Goal: Task Accomplishment & Management: Complete application form

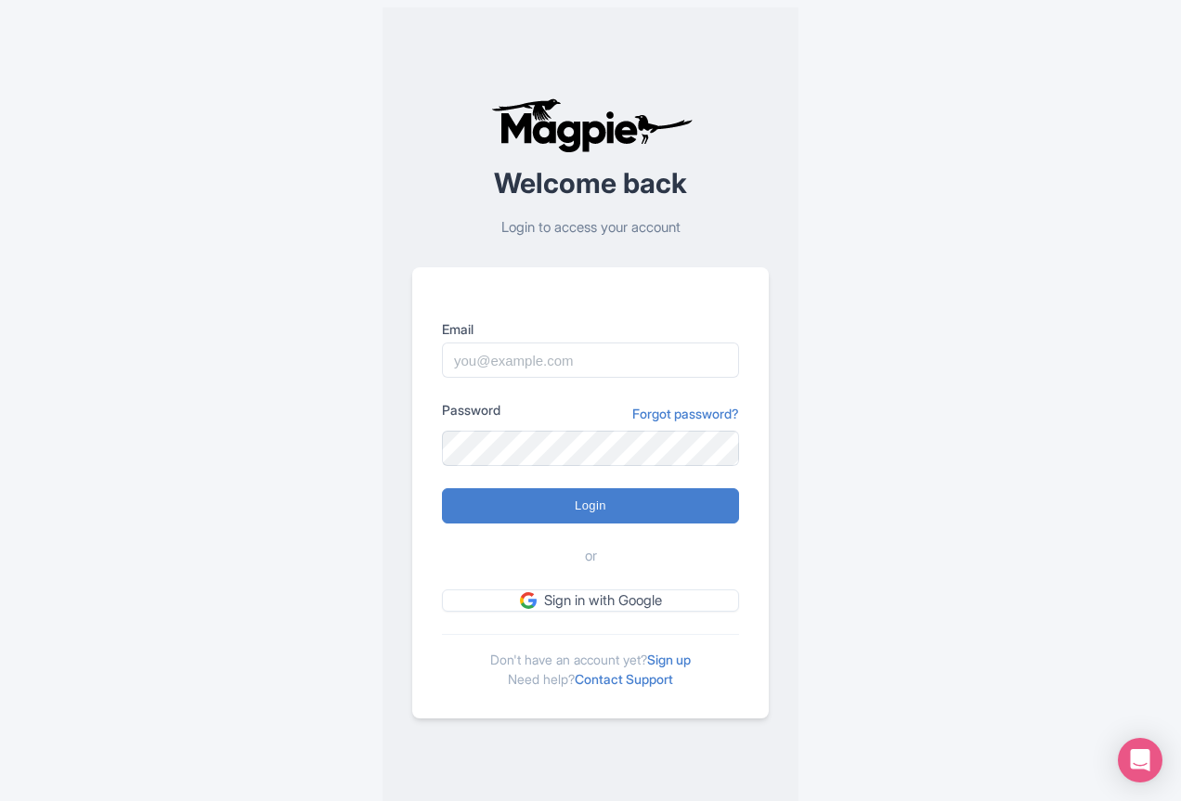
click at [673, 660] on link "Sign up" at bounding box center [669, 660] width 44 height 16
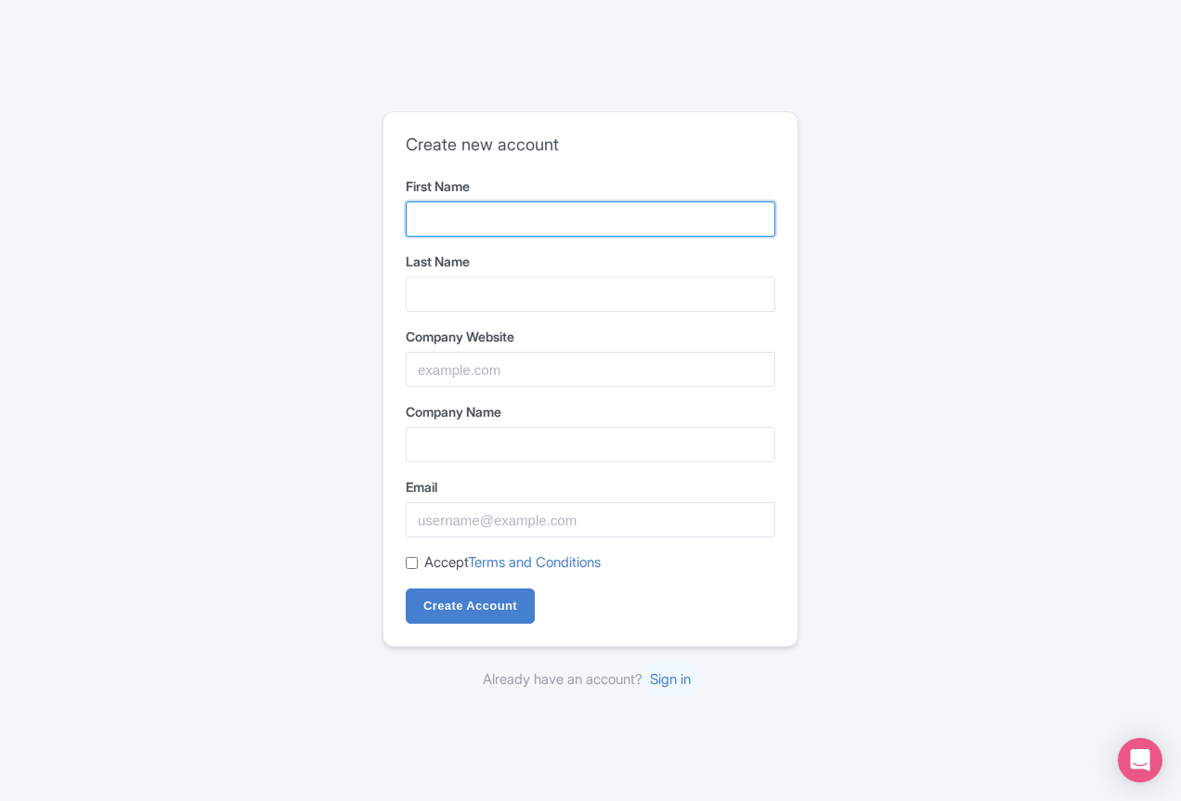
click at [543, 217] on input "First Name" at bounding box center [590, 218] width 369 height 35
type input "CHAPTER"
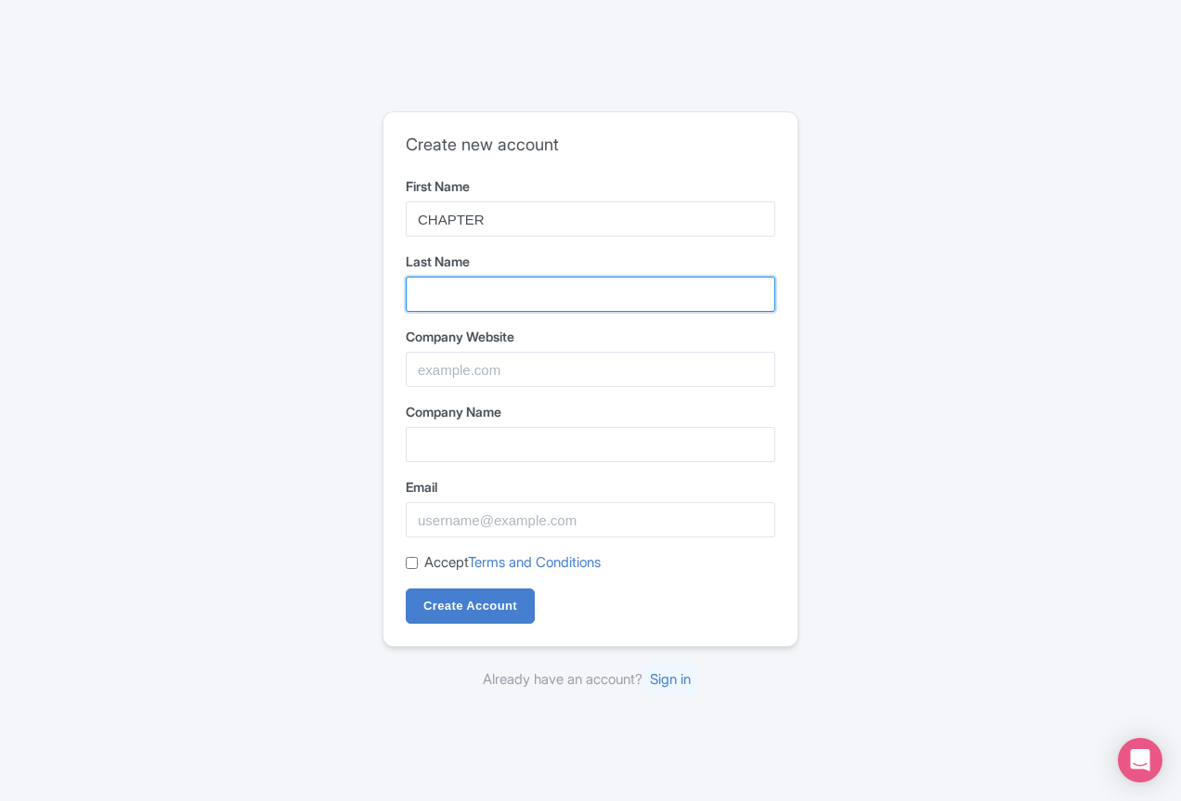
type input "TWO"
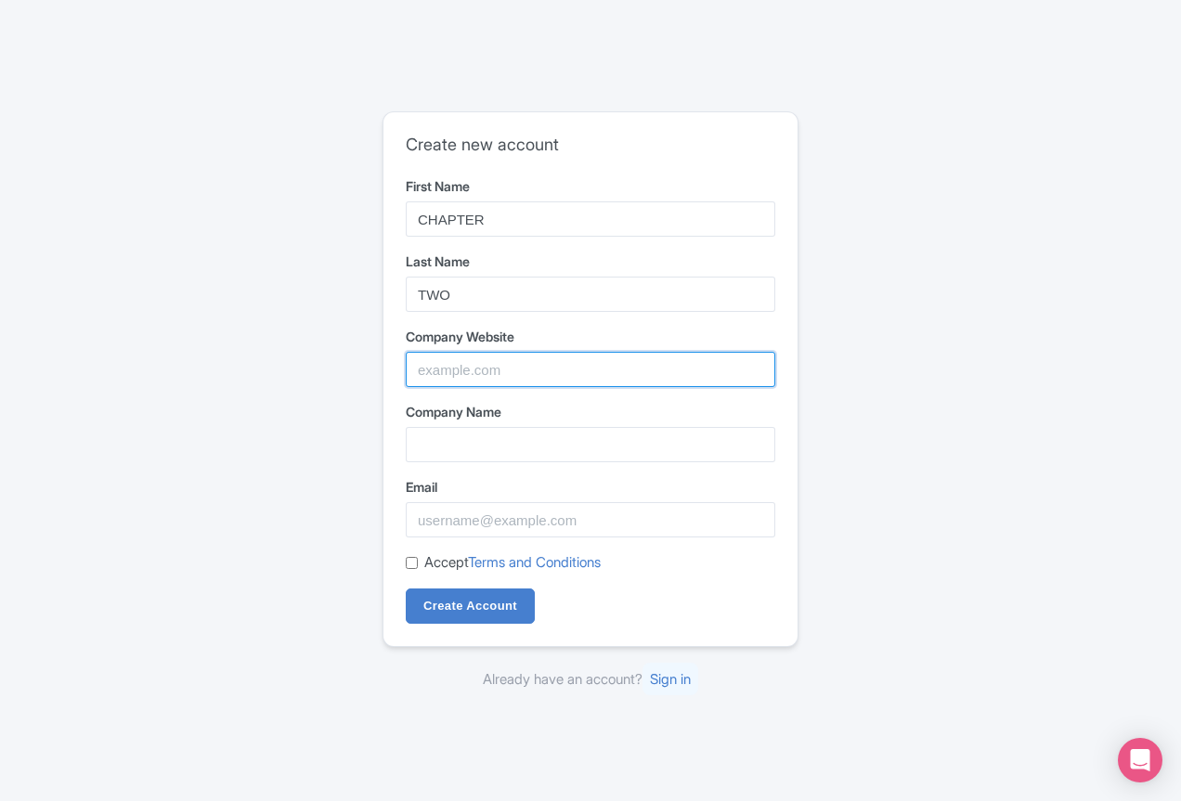
type input "[URL][DOMAIN_NAME]"
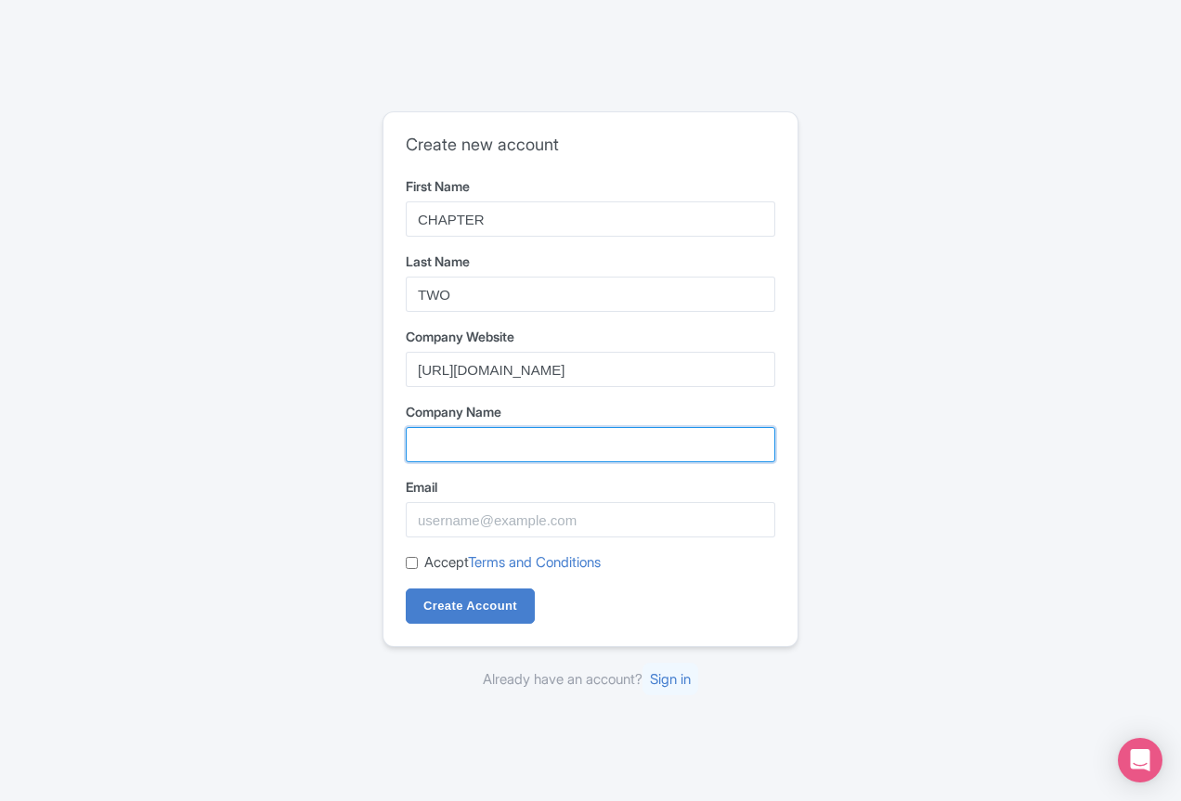
type input "[URL][DOMAIN_NAME]"
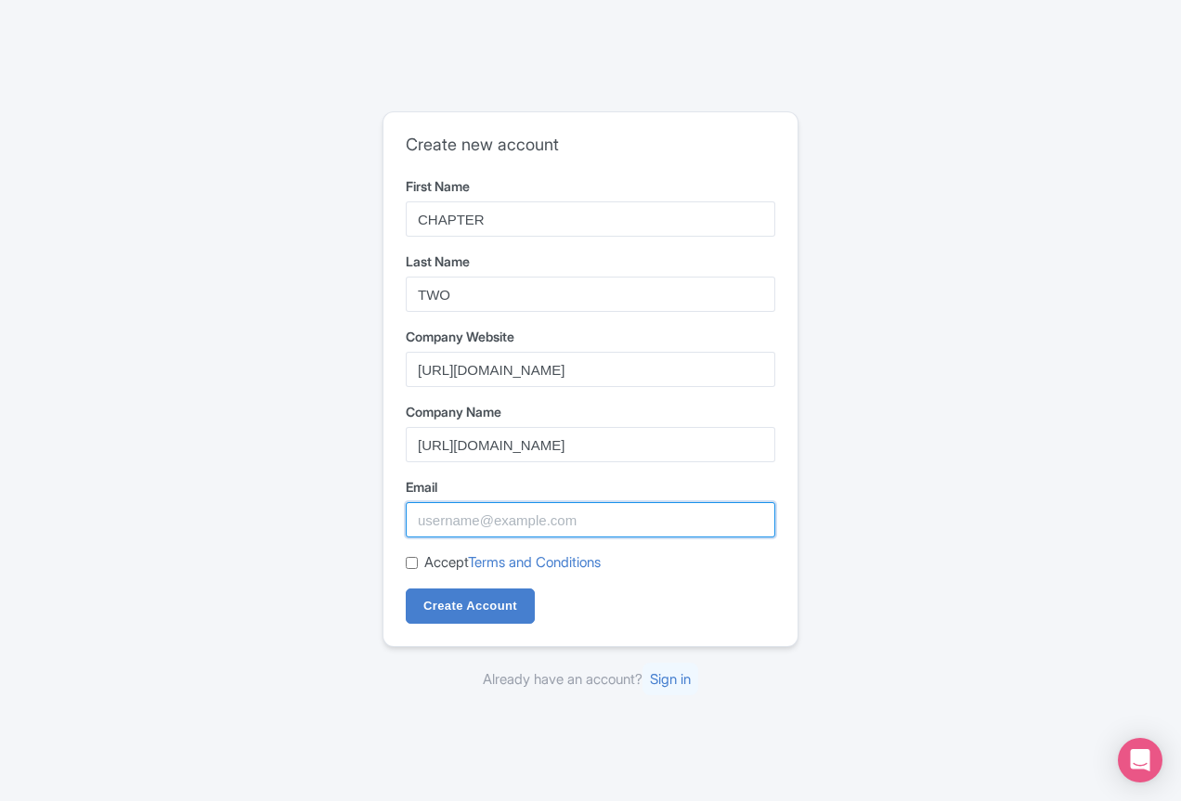
type input "[EMAIL_ADDRESS][DOMAIN_NAME]"
